Goal: Transaction & Acquisition: Purchase product/service

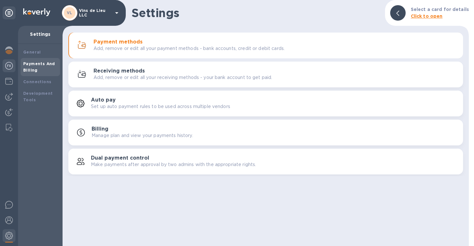
click at [7, 63] on img at bounding box center [9, 66] width 8 height 8
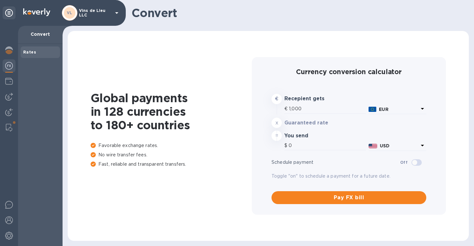
type input "1,188.56"
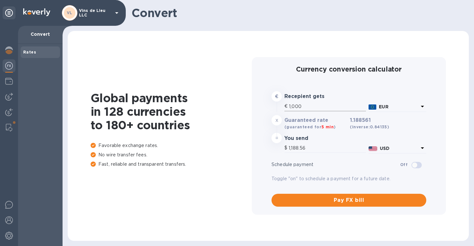
click at [311, 108] on input "1,000" at bounding box center [327, 106] width 77 height 10
type input "100"
type input "118.86"
type input "10"
type input "11.89"
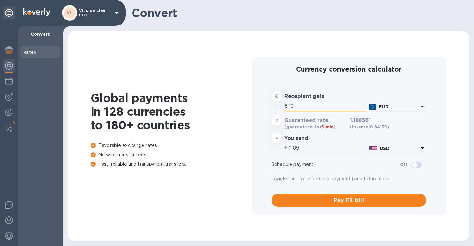
type input "1"
type input "1.19"
type input "1"
type input "1.19"
type input "12"
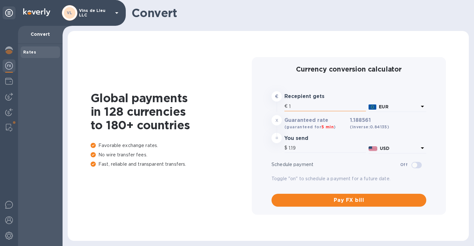
type input "14.26"
type input "123"
type input "146.19"
type input "1,236"
type input "1,469.06"
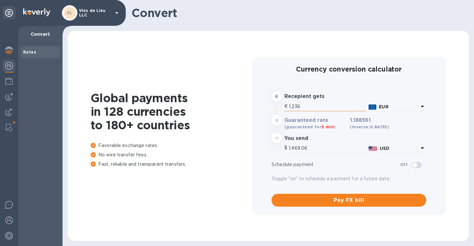
type input "123"
type input "146.19"
type input "1,237"
type input "1,470.25"
type input "12,378"
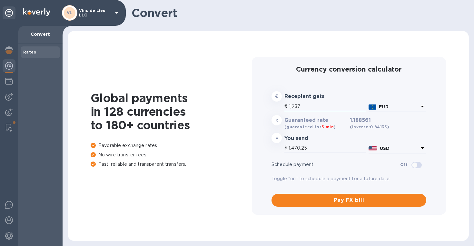
type input "14,712.01"
type input "12,378"
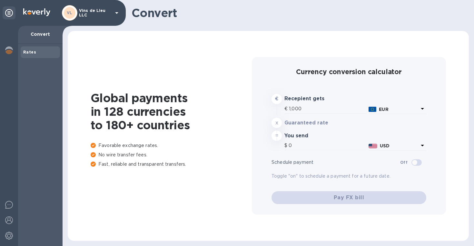
type input "1,188.56"
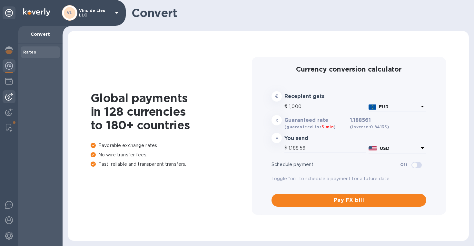
click at [6, 98] on img at bounding box center [9, 97] width 8 height 8
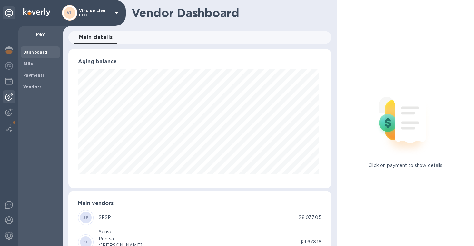
scroll to position [47, 0]
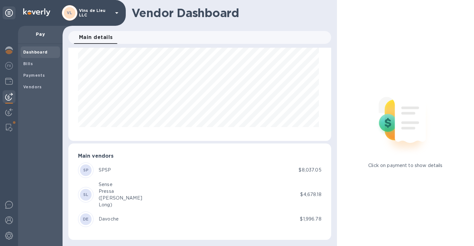
click at [124, 170] on div "SP SPSP" at bounding box center [188, 169] width 220 height 15
click at [27, 63] on b "Bills" at bounding box center [28, 63] width 10 height 5
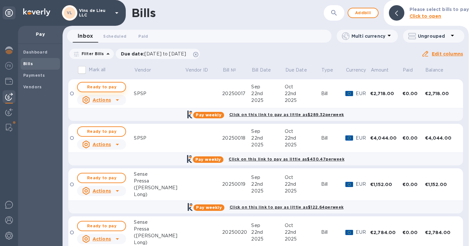
click at [101, 88] on span "Ready to pay" at bounding box center [101, 87] width 37 height 8
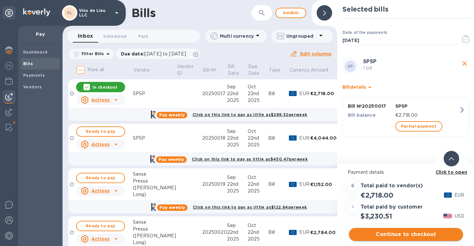
click at [388, 234] on span "Continue to checkout" at bounding box center [406, 234] width 104 height 8
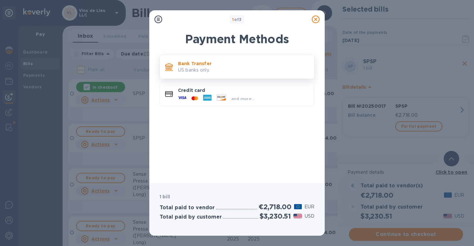
click at [228, 67] on p "US banks only." at bounding box center [243, 70] width 131 height 7
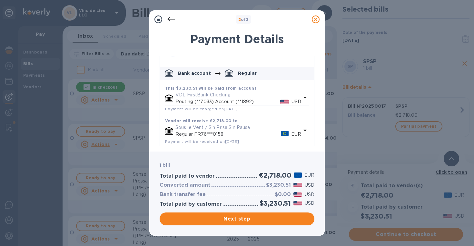
scroll to position [25, 0]
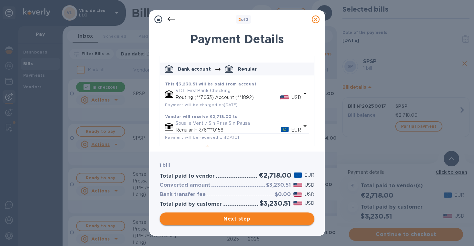
click at [272, 219] on span "Next step" at bounding box center [237, 219] width 144 height 8
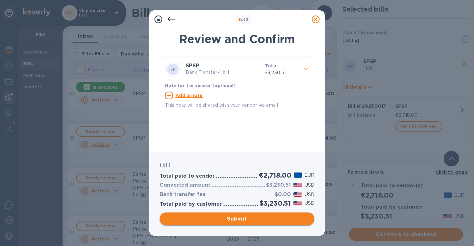
click at [272, 219] on span "Submit" at bounding box center [237, 219] width 144 height 8
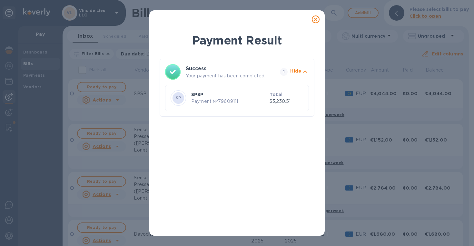
click at [316, 20] on icon at bounding box center [316, 19] width 8 height 8
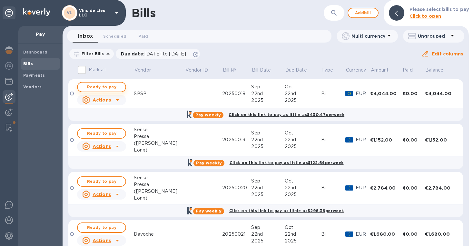
click at [115, 89] on span "Ready to pay" at bounding box center [101, 87] width 37 height 8
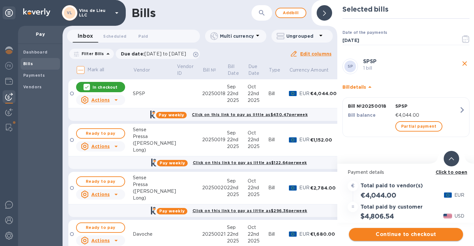
click at [398, 231] on span "Continue to checkout" at bounding box center [406, 234] width 104 height 8
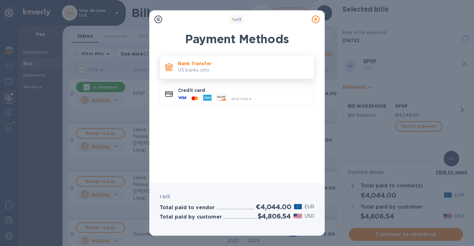
click at [244, 64] on p "Bank Transfer" at bounding box center [243, 63] width 131 height 6
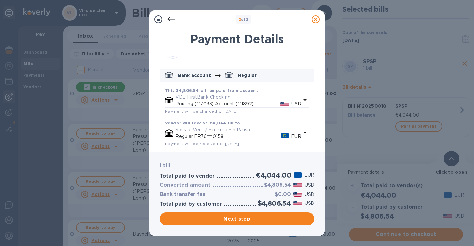
scroll to position [43, 0]
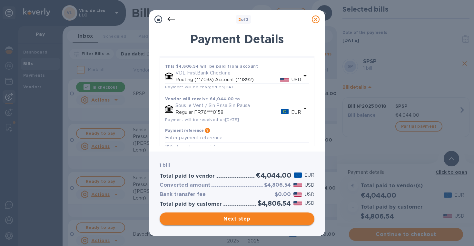
click at [241, 217] on span "Next step" at bounding box center [237, 219] width 144 height 8
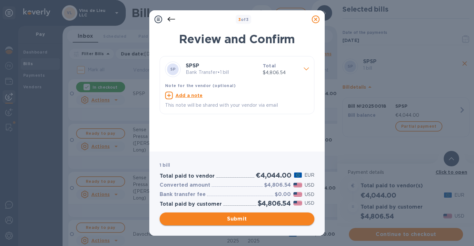
click at [241, 217] on span "Submit" at bounding box center [237, 219] width 144 height 8
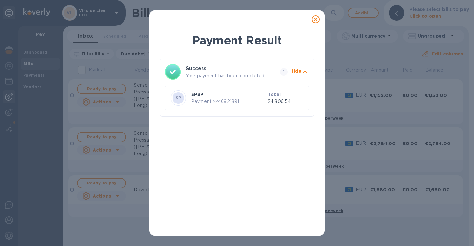
click at [313, 21] on icon at bounding box center [316, 19] width 8 height 8
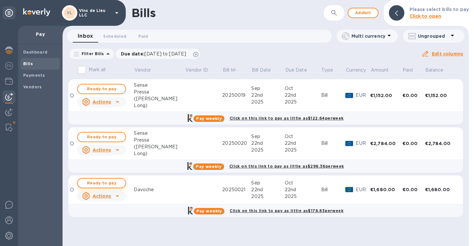
click at [107, 184] on span "Ready to pay" at bounding box center [101, 183] width 37 height 8
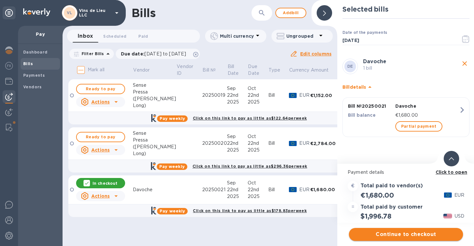
click at [402, 237] on span "Continue to checkout" at bounding box center [406, 234] width 104 height 8
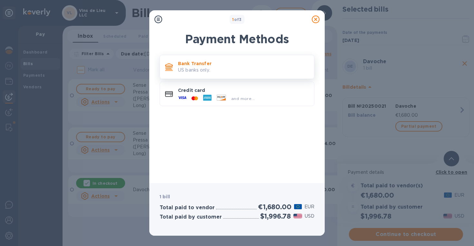
click at [232, 67] on p "US banks only." at bounding box center [243, 70] width 131 height 7
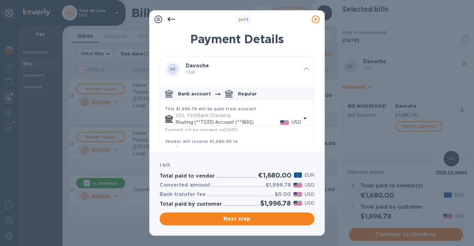
scroll to position [53, 0]
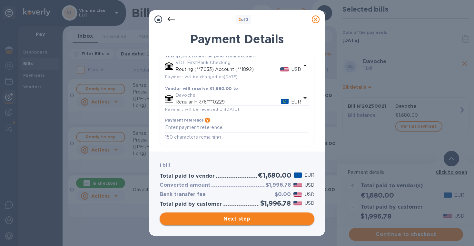
click at [250, 218] on span "Next step" at bounding box center [237, 219] width 144 height 8
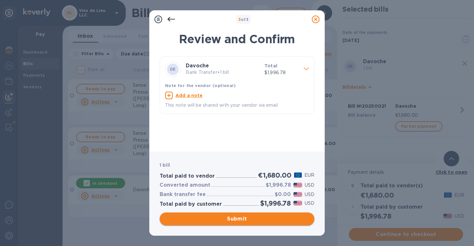
click at [250, 218] on span "Submit" at bounding box center [237, 219] width 144 height 8
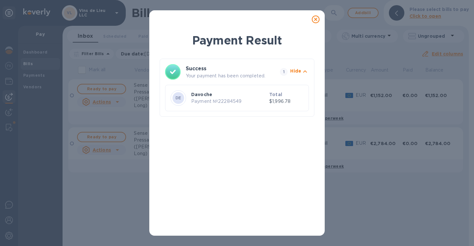
click at [314, 20] on icon at bounding box center [316, 19] width 8 height 8
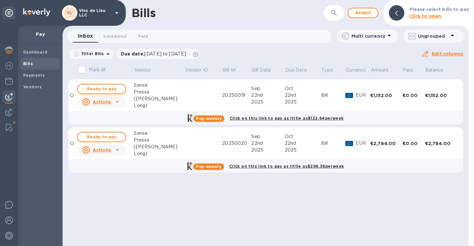
click at [109, 87] on span "Ready to pay" at bounding box center [101, 89] width 37 height 8
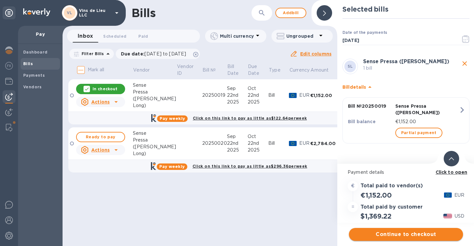
click at [388, 236] on span "Continue to checkout" at bounding box center [406, 234] width 104 height 8
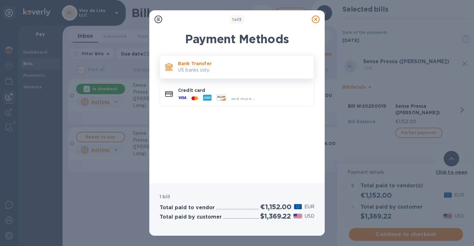
click at [230, 69] on p "US banks only." at bounding box center [243, 70] width 131 height 7
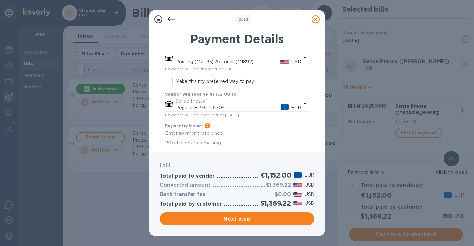
scroll to position [67, 0]
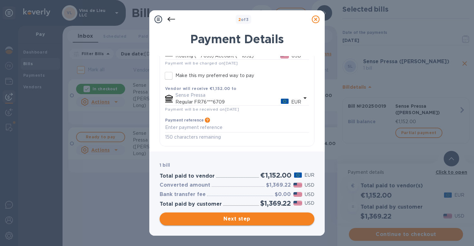
click at [240, 221] on span "Next step" at bounding box center [237, 219] width 144 height 8
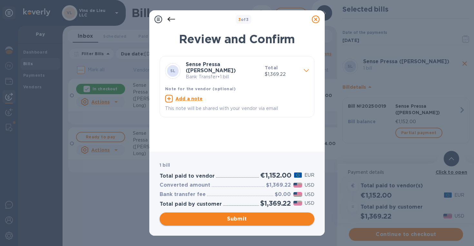
click at [240, 221] on span "Submit" at bounding box center [237, 219] width 144 height 8
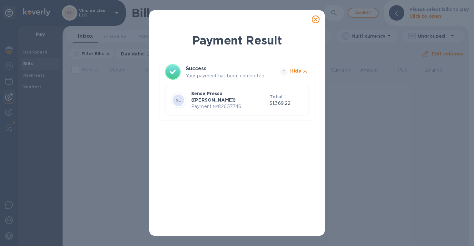
click at [317, 19] on icon at bounding box center [316, 19] width 8 height 8
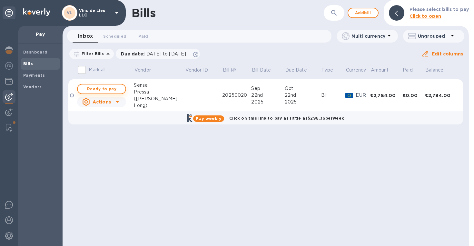
click at [110, 88] on span "Ready to pay" at bounding box center [101, 89] width 37 height 8
checkbox input "true"
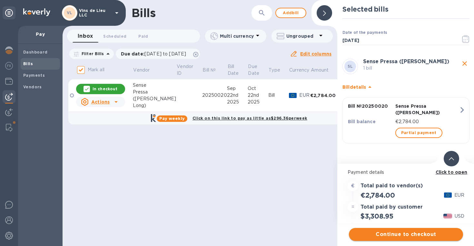
click at [410, 237] on span "Continue to checkout" at bounding box center [406, 234] width 104 height 8
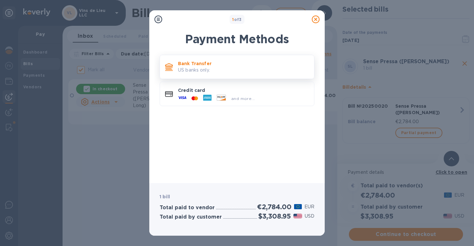
click at [220, 74] on div "Bank Transfer US banks only." at bounding box center [243, 67] width 136 height 18
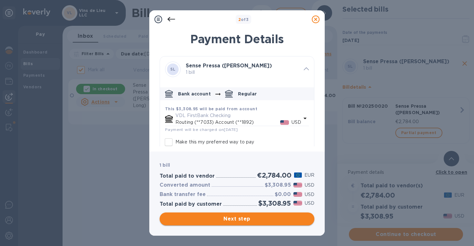
click at [231, 217] on span "Next step" at bounding box center [237, 219] width 144 height 8
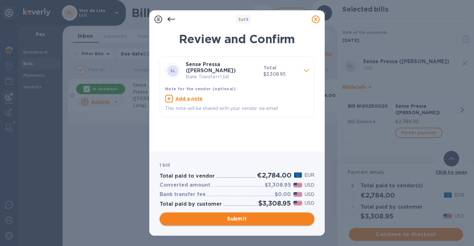
click at [232, 218] on span "Submit" at bounding box center [237, 219] width 144 height 8
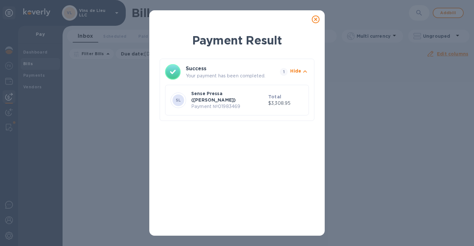
click at [315, 19] on icon at bounding box center [316, 19] width 8 height 8
